Goal: Transaction & Acquisition: Purchase product/service

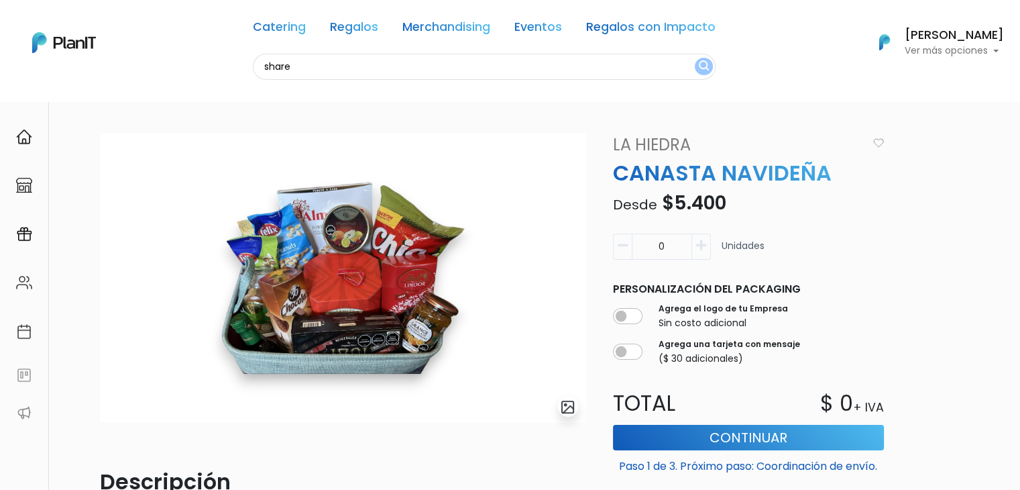
type input "share"
click at [695, 58] on button "submit" at bounding box center [704, 66] width 18 height 17
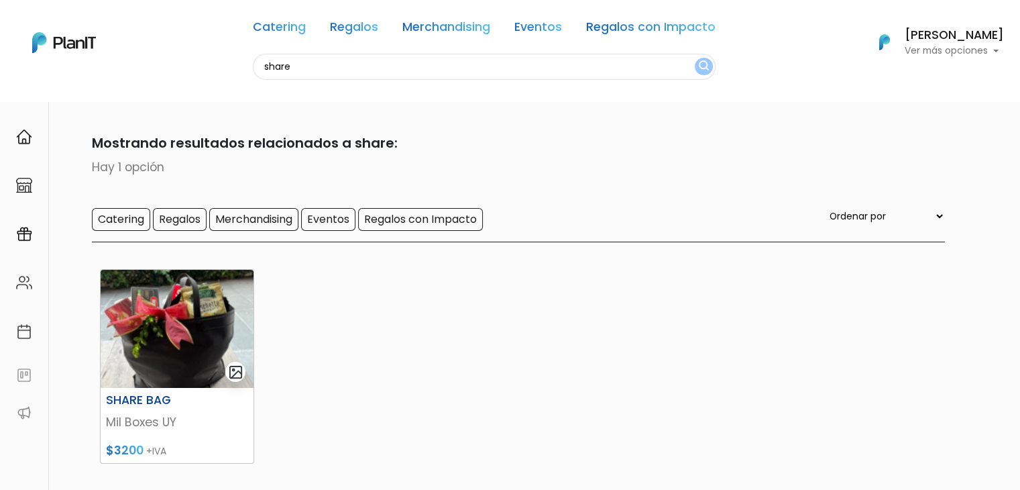
drag, startPoint x: 0, startPoint y: 0, endPoint x: 174, endPoint y: 351, distance: 392.3
click at [174, 351] on img at bounding box center [177, 329] width 153 height 118
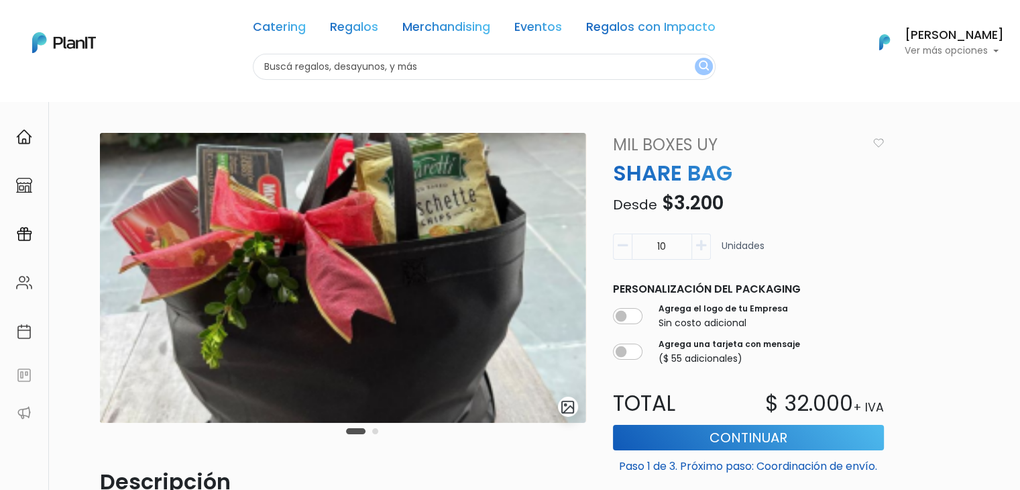
click at [374, 427] on div "Carousel Pagination" at bounding box center [362, 430] width 39 height 16
click at [374, 429] on button "Carousel Page 2" at bounding box center [375, 431] width 6 height 6
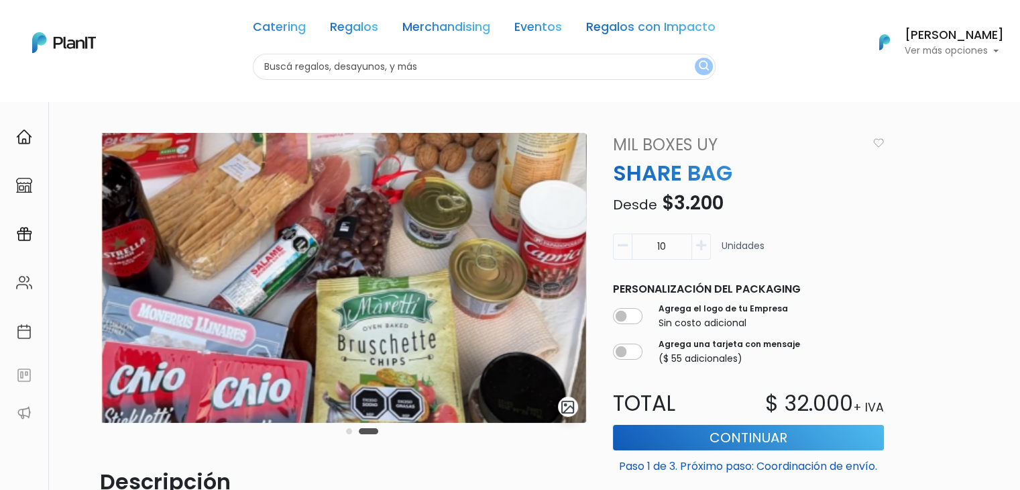
click at [347, 430] on button "Carousel Page 1" at bounding box center [349, 431] width 6 height 6
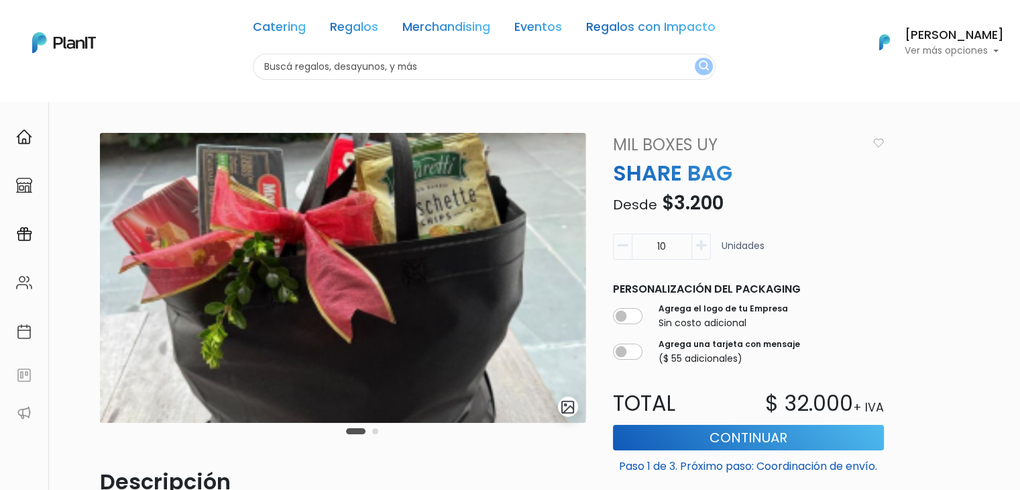
click at [367, 296] on img at bounding box center [343, 278] width 486 height 290
